Goal: Transaction & Acquisition: Download file/media

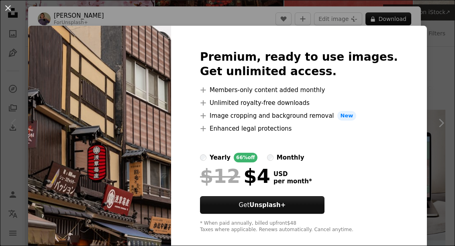
scroll to position [23, 0]
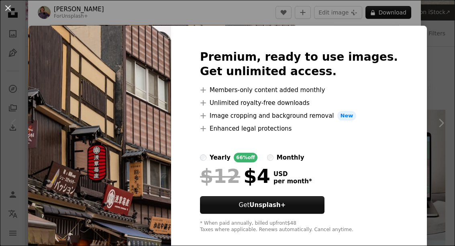
click at [427, 81] on div "An X shape Premium, ready to use images. Get unlimited access. A plus sign Memb…" at bounding box center [227, 123] width 455 height 246
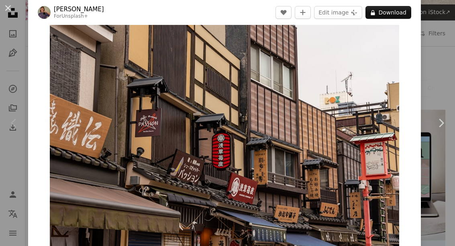
click at [13, 8] on button "An X shape" at bounding box center [8, 8] width 10 height 10
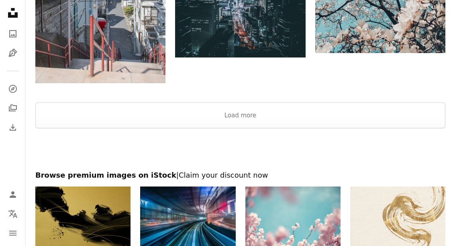
scroll to position [893, 0]
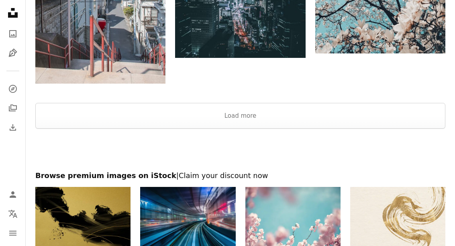
click at [388, 115] on button "Load more" at bounding box center [240, 116] width 410 height 26
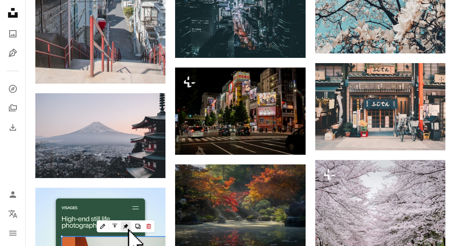
click at [284, 139] on button "A lock Download" at bounding box center [275, 140] width 45 height 13
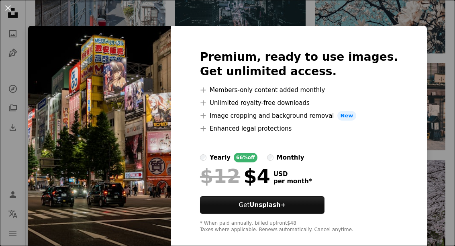
click at [438, 82] on div "An X shape Premium, ready to use images. Get unlimited access. A plus sign Memb…" at bounding box center [227, 123] width 455 height 246
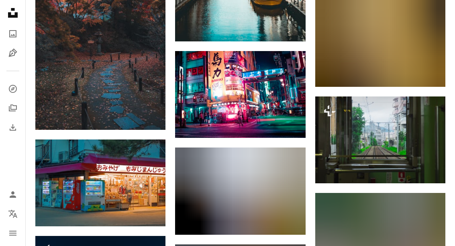
scroll to position [5848, 0]
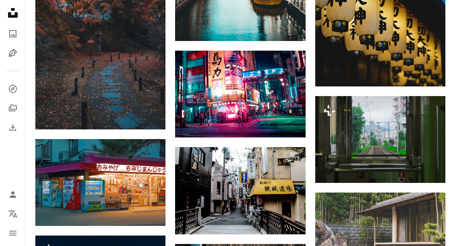
click at [435, 78] on link "Arrow pointing down" at bounding box center [430, 72] width 16 height 13
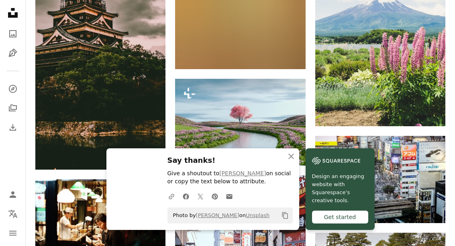
scroll to position [6206, 0]
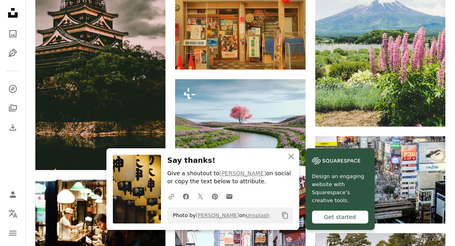
click at [291, 57] on icon "Arrow pointing down" at bounding box center [290, 55] width 6 height 10
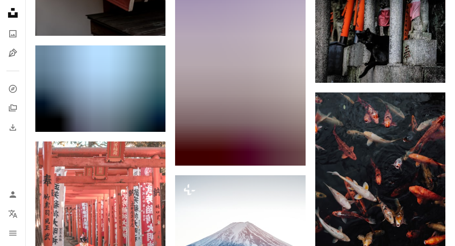
scroll to position [9430, 0]
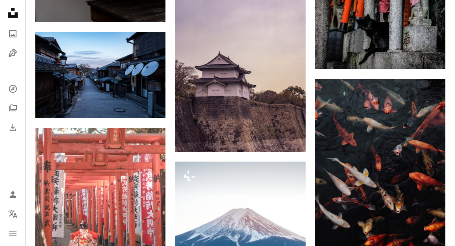
click at [433, 61] on link "Arrow pointing down" at bounding box center [430, 54] width 16 height 13
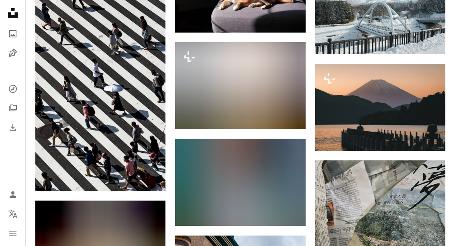
scroll to position [11828, 0]
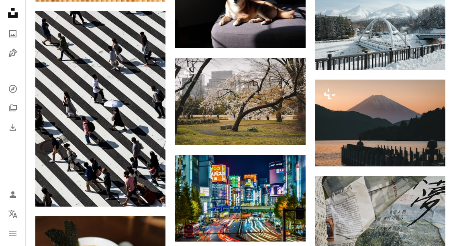
click at [150, 195] on icon "Download" at bounding box center [149, 192] width 5 height 6
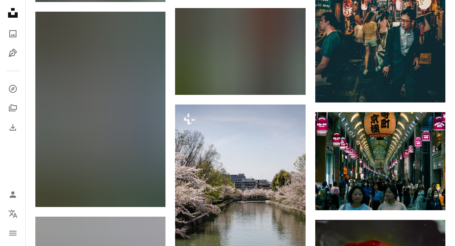
scroll to position [15810, 0]
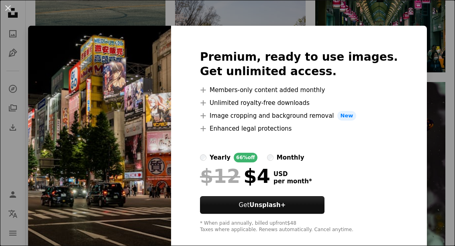
scroll to position [893, 0]
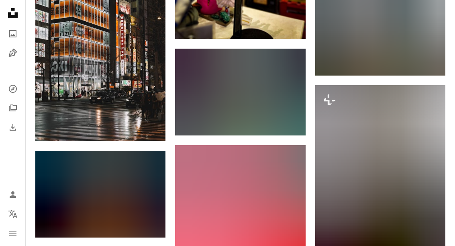
scroll to position [20574, 0]
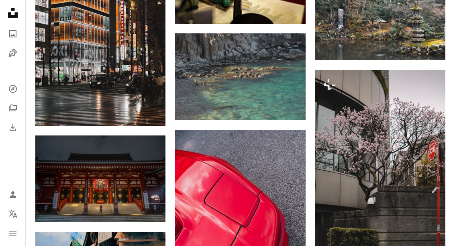
click at [294, 105] on link "Arrow pointing down" at bounding box center [290, 105] width 16 height 13
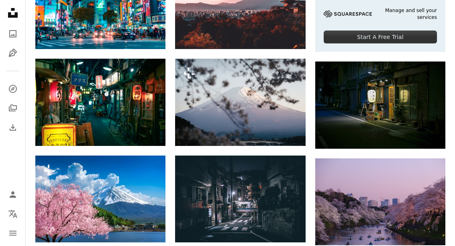
scroll to position [0, 0]
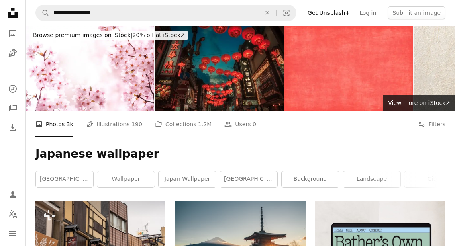
click at [268, 16] on button "An X shape" at bounding box center [268, 12] width 18 height 15
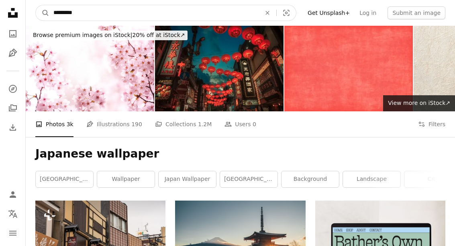
type input "**********"
click at [43, 13] on button "A magnifying glass" at bounding box center [43, 12] width 14 height 15
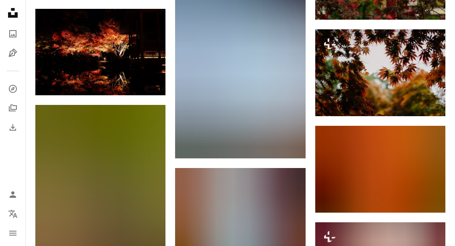
scroll to position [2977, 0]
